Goal: Navigation & Orientation: Understand site structure

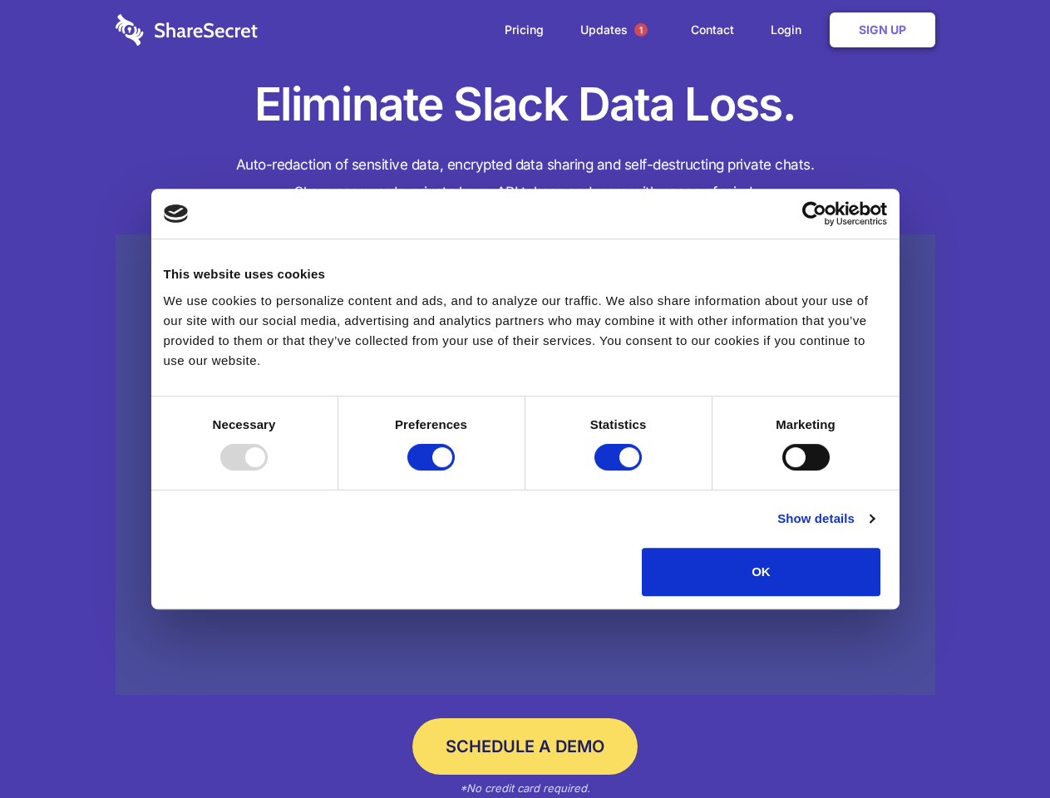
click at [268, 471] on div at bounding box center [243, 457] width 47 height 27
click at [455, 471] on input "Preferences" at bounding box center [430, 457] width 47 height 27
checkbox input "false"
click at [620, 471] on input "Statistics" at bounding box center [618, 457] width 47 height 27
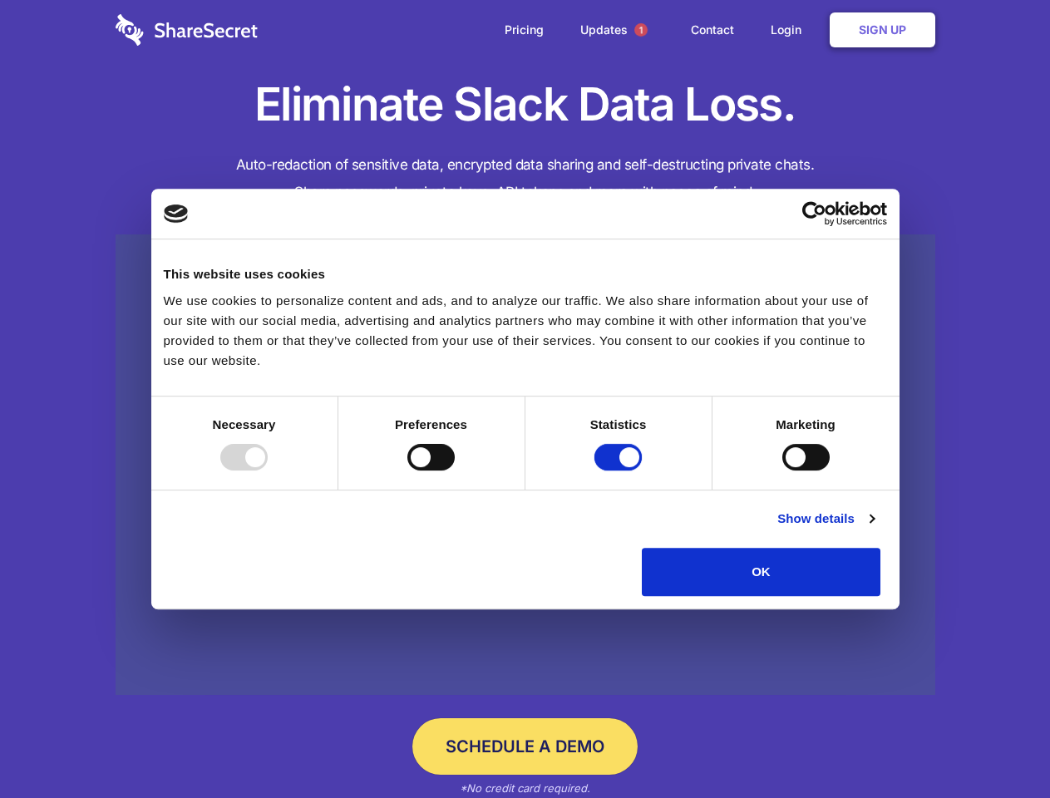
checkbox input "false"
click at [782, 471] on input "Marketing" at bounding box center [805, 457] width 47 height 27
checkbox input "true"
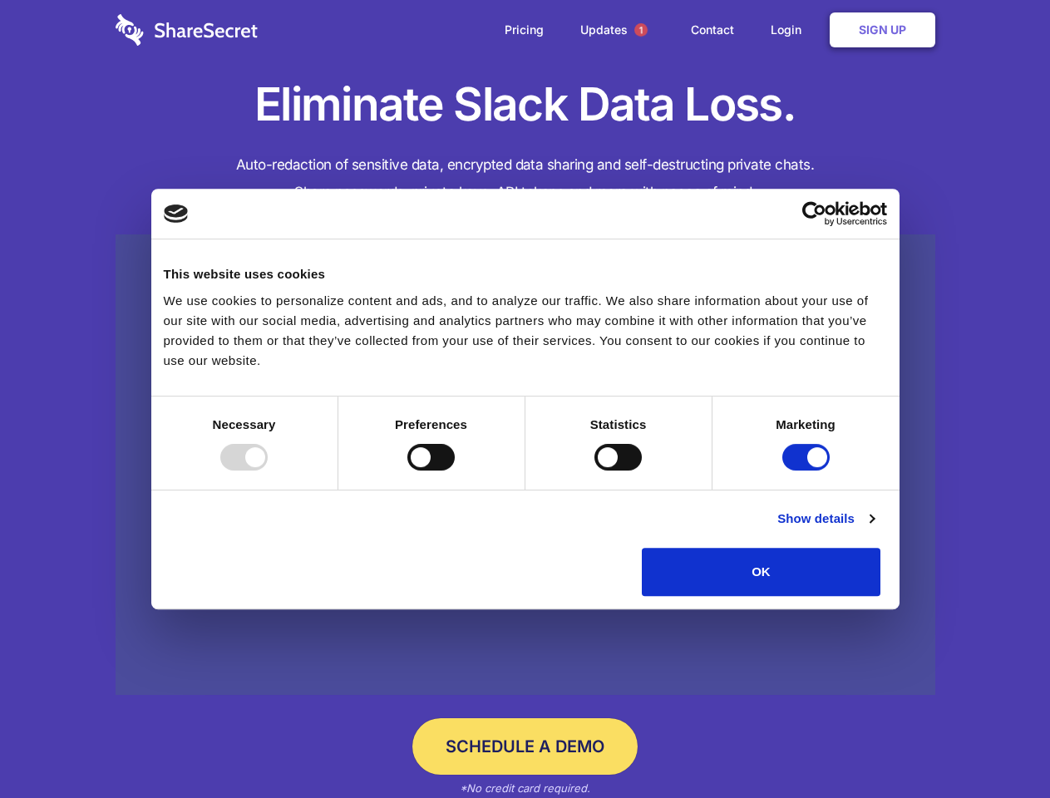
click at [874, 529] on link "Show details" at bounding box center [826, 519] width 96 height 20
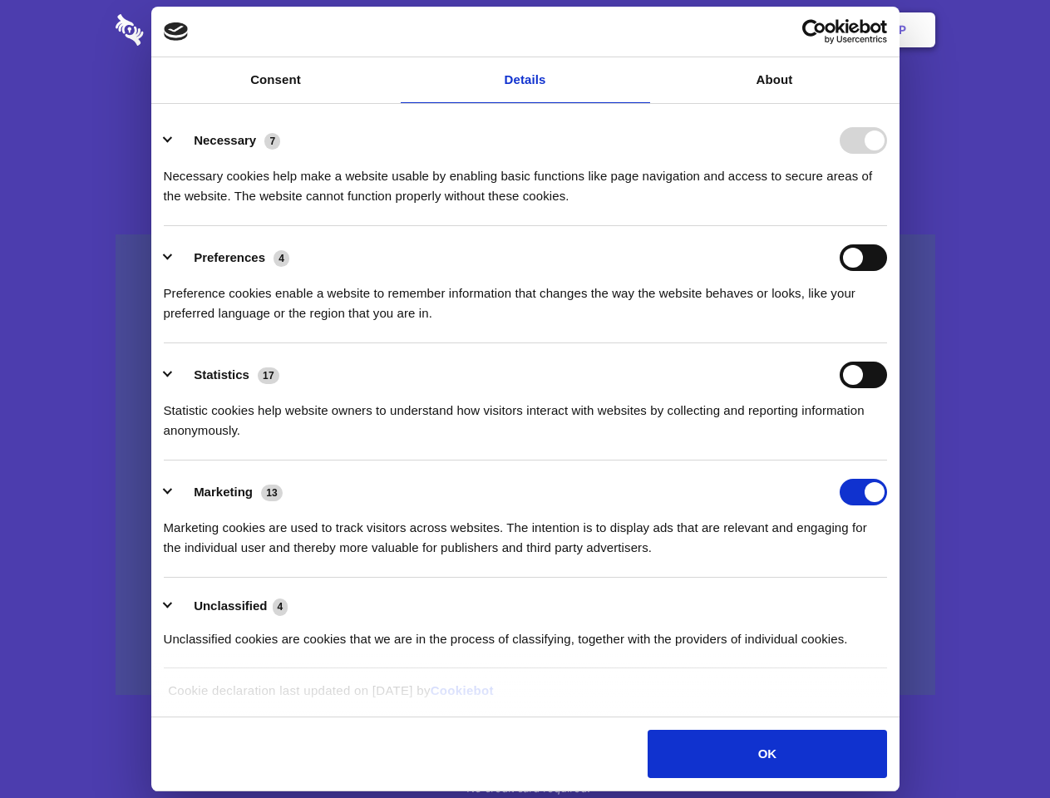
click at [887, 226] on li "Necessary 7 Necessary cookies help make a website usable by enabling basic func…" at bounding box center [525, 167] width 723 height 117
